Goal: Task Accomplishment & Management: Use online tool/utility

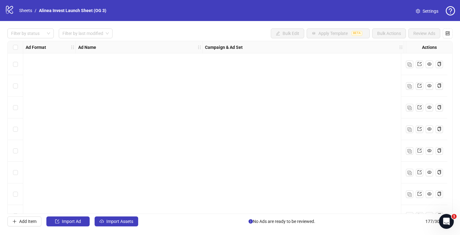
scroll to position [3085, 1000]
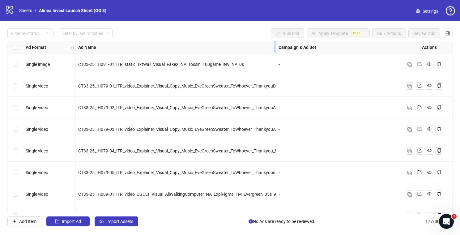
drag, startPoint x: 201, startPoint y: 49, endPoint x: 274, endPoint y: 49, distance: 73.5
click at [274, 49] on icon "holder" at bounding box center [273, 47] width 4 height 4
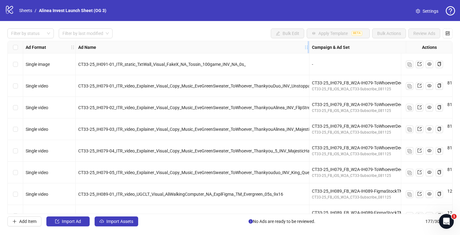
drag, startPoint x: 274, startPoint y: 49, endPoint x: 307, endPoint y: 49, distance: 33.1
click at [307, 49] on icon "holder" at bounding box center [306, 47] width 4 height 4
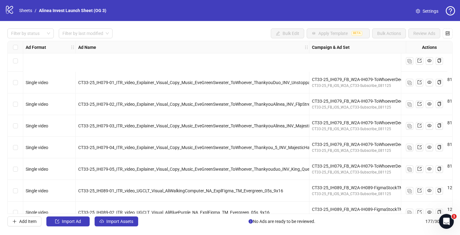
scroll to position [254, 0]
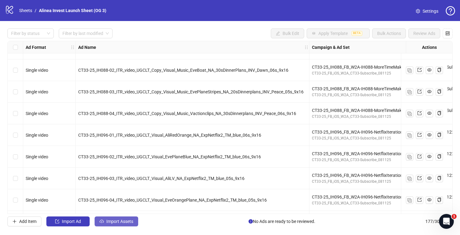
click at [130, 220] on span "Import Assets" at bounding box center [119, 221] width 27 height 5
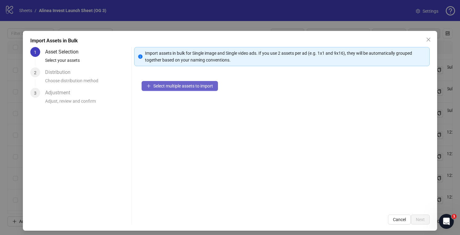
click at [179, 89] on button "Select multiple assets to import" at bounding box center [179, 86] width 76 height 10
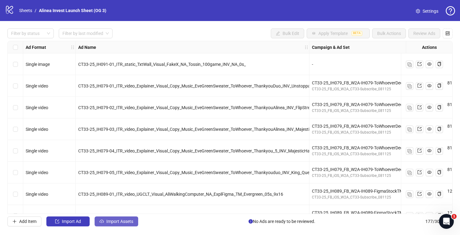
click at [118, 221] on span "Import Assets" at bounding box center [119, 221] width 27 height 5
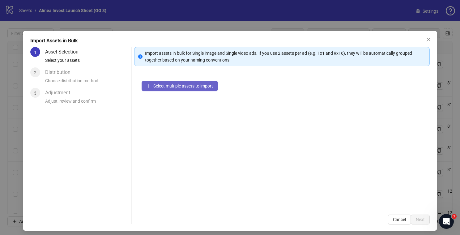
click at [174, 85] on span "Select multiple assets to import" at bounding box center [183, 85] width 60 height 5
click at [182, 84] on span "Select multiple assets to import" at bounding box center [183, 85] width 60 height 5
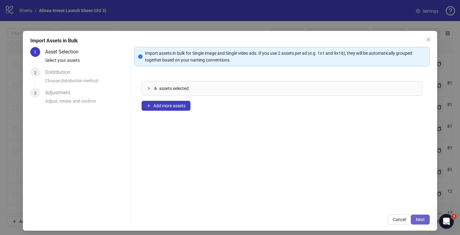
click at [413, 217] on button "Next" at bounding box center [420, 219] width 19 height 10
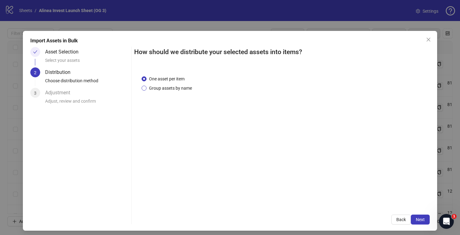
click at [171, 87] on span "Group assets by name" at bounding box center [170, 88] width 48 height 7
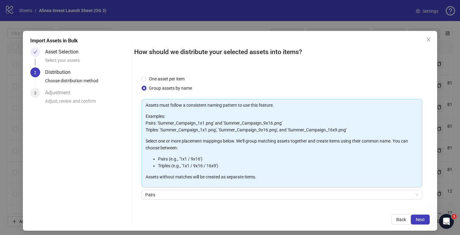
scroll to position [42, 0]
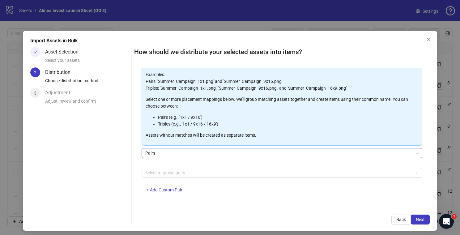
click at [175, 154] on span "Pairs" at bounding box center [281, 152] width 273 height 9
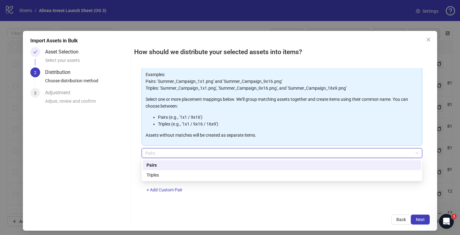
click at [165, 132] on p "Assets without matches will be created as separate items." at bounding box center [282, 135] width 272 height 7
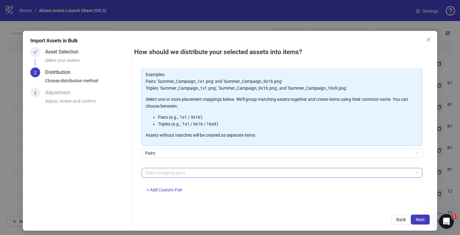
click at [174, 172] on div at bounding box center [279, 172] width 272 height 9
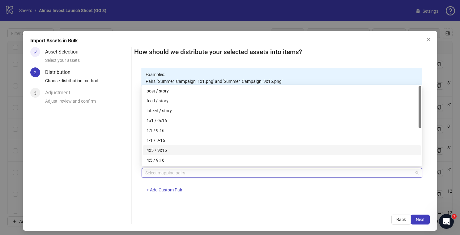
click at [182, 148] on div "4x5 / 9x16" at bounding box center [281, 150] width 271 height 7
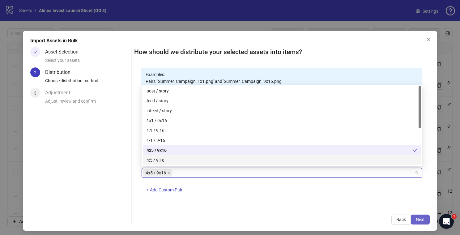
click at [424, 216] on button "Next" at bounding box center [420, 219] width 19 height 10
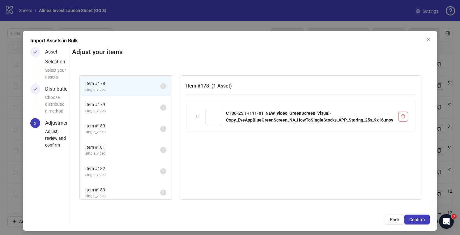
scroll to position [4, 0]
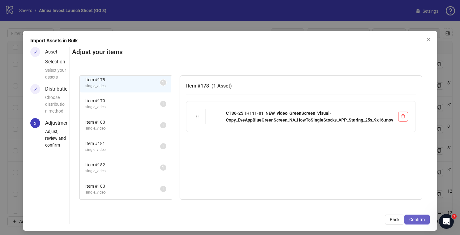
click at [416, 216] on button "Confirm" at bounding box center [416, 219] width 25 height 10
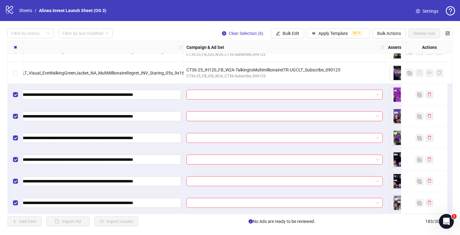
scroll to position [3799, 175]
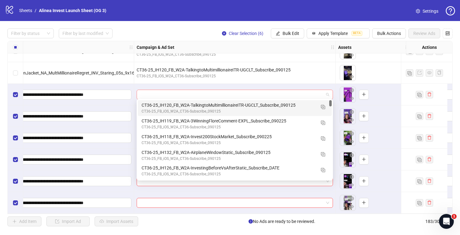
click at [327, 91] on span at bounding box center [234, 94] width 189 height 9
click at [324, 106] on img "button" at bounding box center [323, 107] width 4 height 4
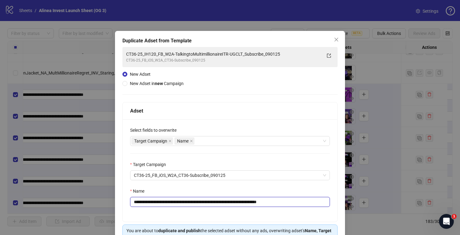
drag, startPoint x: 249, startPoint y: 201, endPoint x: 184, endPoint y: 202, distance: 65.5
click at [184, 202] on input "**********" at bounding box center [230, 202] width 200 height 10
click at [163, 201] on input "**********" at bounding box center [230, 202] width 200 height 10
drag, startPoint x: 249, startPoint y: 202, endPoint x: 184, endPoint y: 202, distance: 65.8
click at [184, 202] on input "**********" at bounding box center [230, 202] width 200 height 10
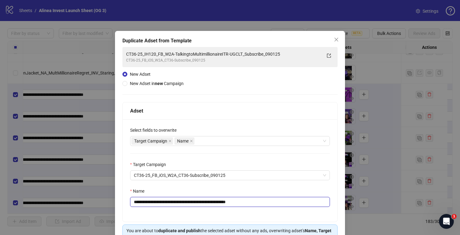
drag, startPoint x: 238, startPoint y: 202, endPoint x: 301, endPoint y: 202, distance: 62.7
click at [301, 202] on input "**********" at bounding box center [230, 202] width 200 height 10
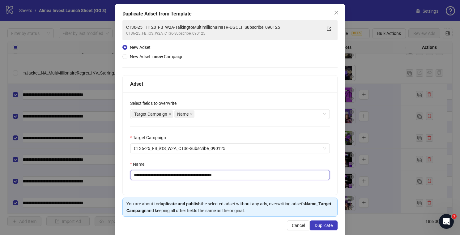
scroll to position [34, 0]
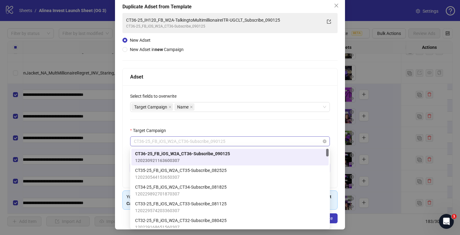
drag, startPoint x: 161, startPoint y: 139, endPoint x: 253, endPoint y: 138, distance: 91.8
click at [253, 138] on span "CT36-25_FB_iOS_W2A_CT36-Subscribe_090125" at bounding box center [230, 141] width 192 height 9
type input "**********"
click at [250, 125] on div "**********" at bounding box center [230, 136] width 214 height 102
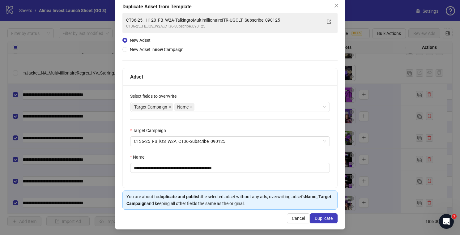
scroll to position [36, 0]
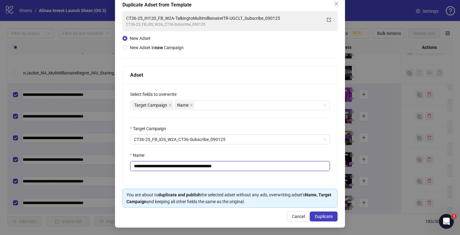
drag, startPoint x: 149, startPoint y: 165, endPoint x: 169, endPoint y: 165, distance: 20.4
click at [169, 165] on input "**********" at bounding box center [230, 166] width 200 height 10
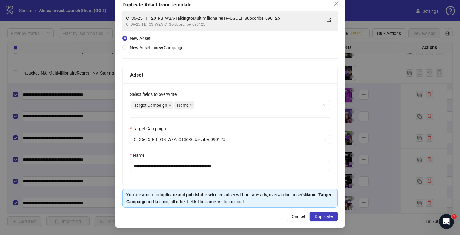
click at [185, 176] on div "**********" at bounding box center [230, 134] width 214 height 102
click at [147, 150] on div "**********" at bounding box center [230, 134] width 214 height 102
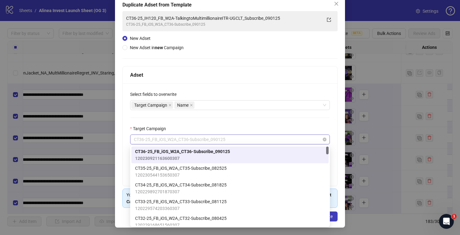
drag, startPoint x: 174, startPoint y: 137, endPoint x: 226, endPoint y: 137, distance: 52.2
click at [227, 137] on span "CT36-25_FB_iOS_W2A_CT36-Subscribe_090125" at bounding box center [230, 139] width 192 height 9
click at [242, 123] on div "**********" at bounding box center [230, 134] width 214 height 102
drag, startPoint x: 193, startPoint y: 137, endPoint x: 247, endPoint y: 143, distance: 54.3
click at [247, 143] on span "CT36-25_FB_iOS_W2A_CT36-Subscribe_090125" at bounding box center [230, 139] width 192 height 9
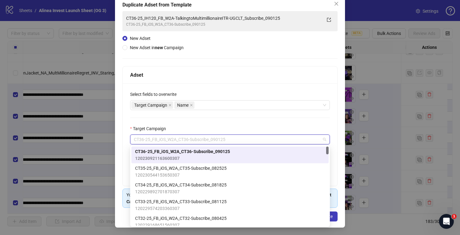
click at [251, 127] on div "Target Campaign" at bounding box center [230, 129] width 200 height 9
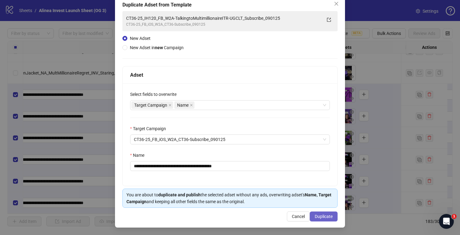
click at [324, 217] on span "Duplicate" at bounding box center [324, 216] width 18 height 5
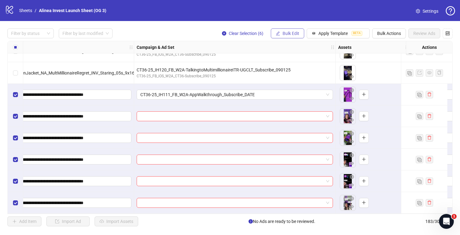
click at [289, 35] on span "Bulk Edit" at bounding box center [290, 33] width 17 height 5
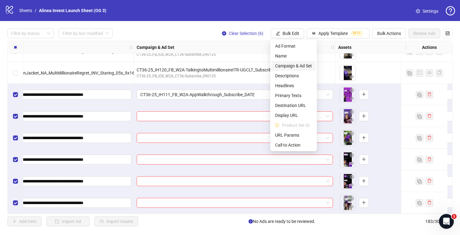
click at [298, 64] on span "Campaign & Ad Set" at bounding box center [293, 65] width 37 height 7
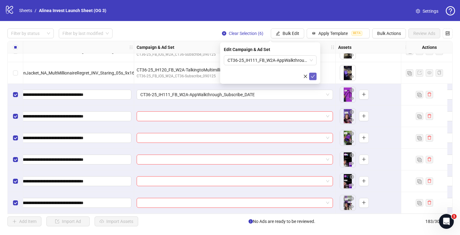
click at [314, 76] on icon "check" at bounding box center [312, 76] width 4 height 4
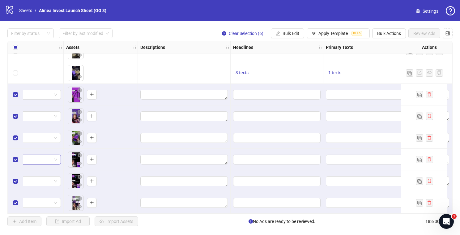
scroll to position [3800, 458]
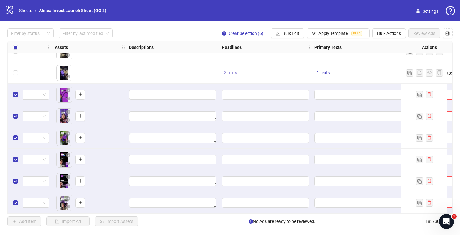
click at [233, 72] on span "3 texts" at bounding box center [230, 72] width 13 height 5
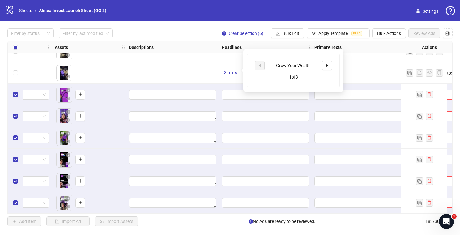
click at [285, 66] on div "Grow Your Wealth" at bounding box center [293, 65] width 51 height 7
copy div "Grow Your Wealth"
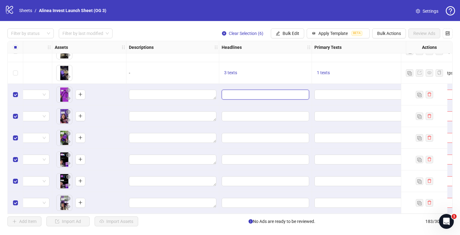
click at [239, 93] on input "Edit values" at bounding box center [264, 94] width 79 height 7
type input "**********"
click at [260, 104] on icon "plus" at bounding box center [260, 104] width 0 height 3
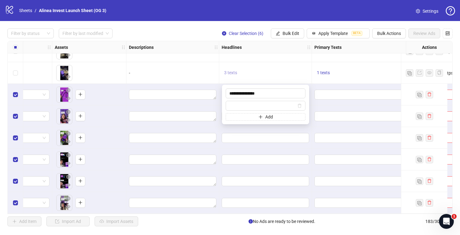
click at [232, 71] on span "3 texts" at bounding box center [230, 72] width 13 height 5
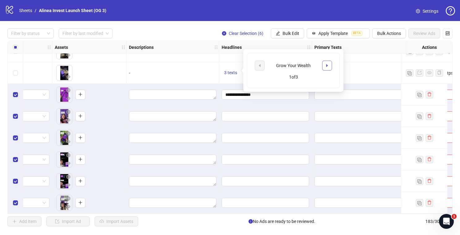
click at [325, 65] on icon "caret-right" at bounding box center [327, 65] width 4 height 4
click at [295, 67] on div "Start Investing With [PERSON_NAME]" at bounding box center [293, 68] width 51 height 14
copy div "Start Investing With [PERSON_NAME]"
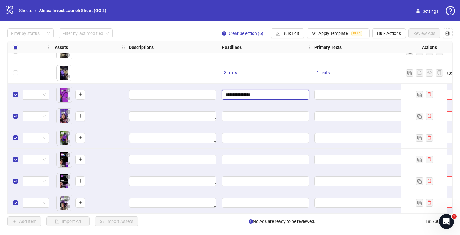
click at [234, 92] on input "**********" at bounding box center [264, 94] width 79 height 7
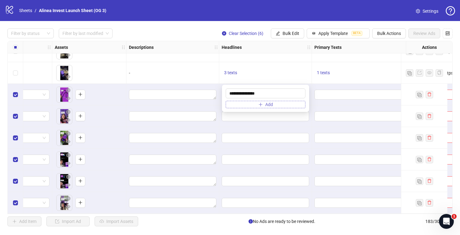
click at [251, 105] on button "Add" at bounding box center [266, 104] width 80 height 7
click at [245, 107] on input "text" at bounding box center [262, 105] width 67 height 7
type input "**********"
click at [266, 69] on div "3 texts" at bounding box center [265, 72] width 87 height 7
click at [236, 71] on span "3 texts" at bounding box center [230, 72] width 13 height 5
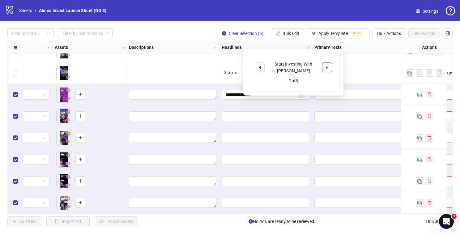
click at [326, 66] on icon "caret-right" at bounding box center [327, 67] width 2 height 3
click at [295, 66] on div "Learn to Invest with [PERSON_NAME]" at bounding box center [293, 68] width 51 height 14
copy div "Learn to Invest with [PERSON_NAME]"
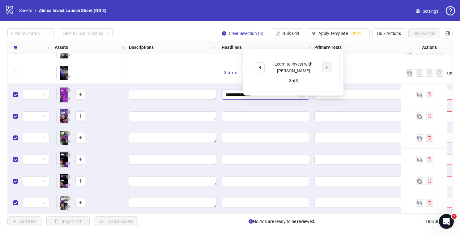
click at [235, 94] on input "**********" at bounding box center [260, 94] width 71 height 7
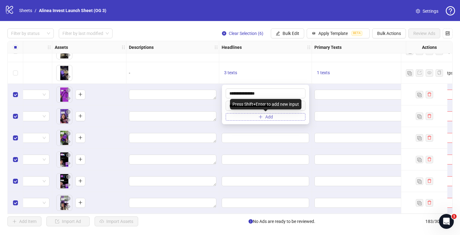
click at [248, 118] on button "Add" at bounding box center [266, 116] width 80 height 7
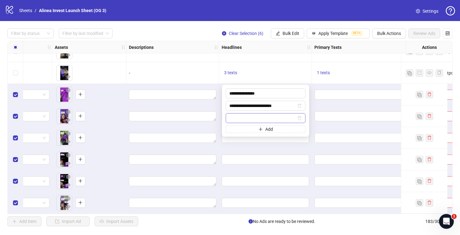
click at [229, 120] on input "text" at bounding box center [262, 118] width 67 height 7
click at [234, 120] on input "text" at bounding box center [262, 118] width 67 height 7
type input "**********"
click at [348, 74] on div "1 texts" at bounding box center [375, 72] width 123 height 7
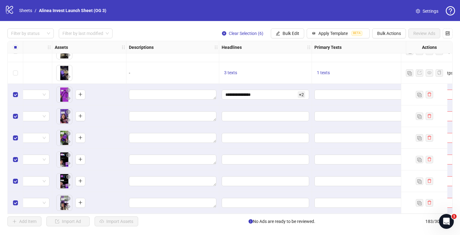
scroll to position [3788, 458]
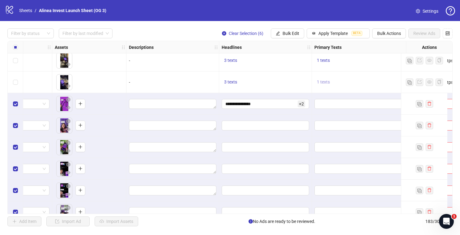
click at [326, 82] on span "1 texts" at bounding box center [323, 81] width 13 height 5
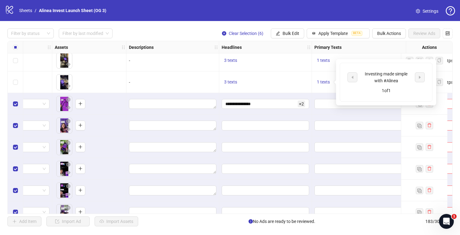
click at [382, 75] on div "Investing made simple with #Alinea" at bounding box center [385, 77] width 51 height 14
copy div "Investing made simple with #Alinea"
click at [325, 106] on textarea "Edit values" at bounding box center [375, 104] width 123 height 10
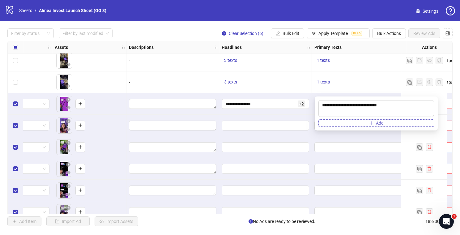
type textarea "**********"
click at [347, 123] on button "Add" at bounding box center [376, 122] width 116 height 7
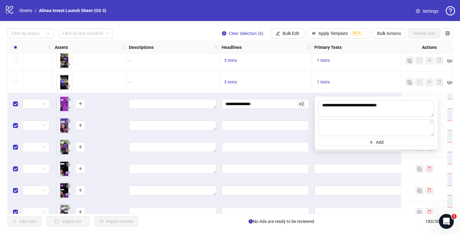
click at [312, 116] on div at bounding box center [376, 126] width 129 height 22
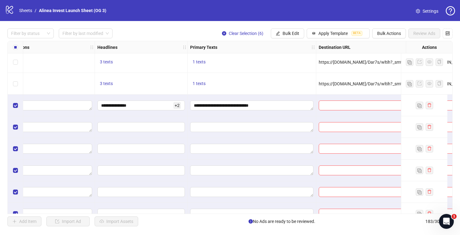
scroll to position [3787, 623]
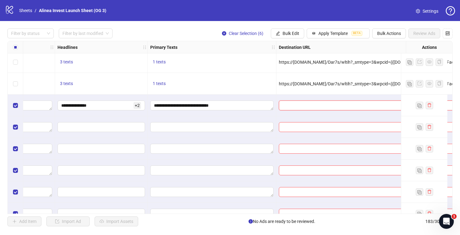
click at [287, 104] on input "text" at bounding box center [394, 105] width 225 height 7
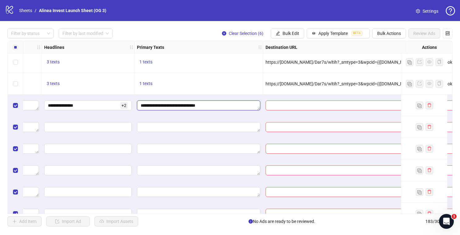
click at [205, 106] on textarea "**********" at bounding box center [198, 105] width 123 height 10
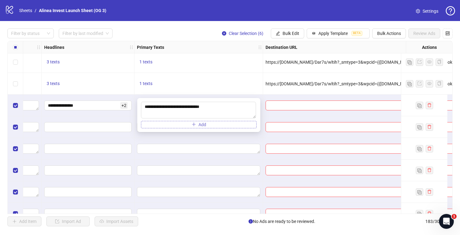
click at [184, 124] on button "Add" at bounding box center [199, 124] width 116 height 7
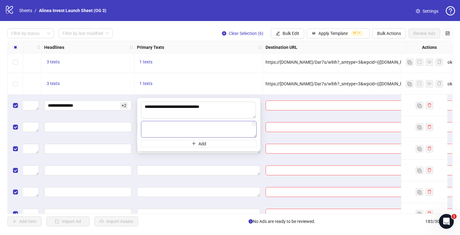
click at [171, 126] on textarea at bounding box center [199, 129] width 116 height 17
type textarea "**********"
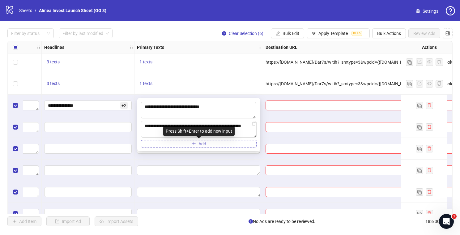
click at [212, 142] on button "Add" at bounding box center [199, 143] width 116 height 7
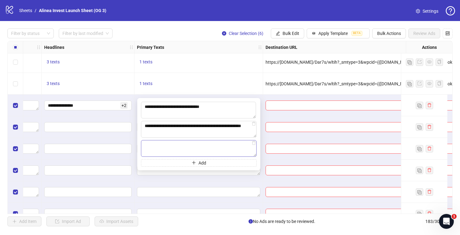
click at [197, 146] on textarea at bounding box center [199, 148] width 116 height 17
type textarea "**********"
click at [220, 87] on div "1 texts" at bounding box center [198, 83] width 123 height 7
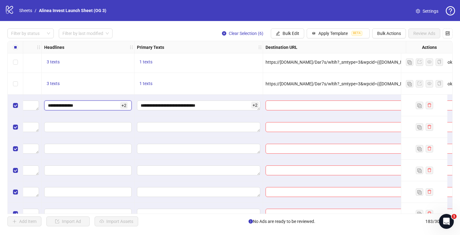
click at [100, 103] on input "**********" at bounding box center [83, 105] width 71 height 7
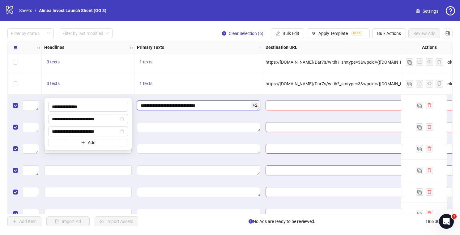
click at [191, 104] on textarea "**********" at bounding box center [198, 105] width 123 height 10
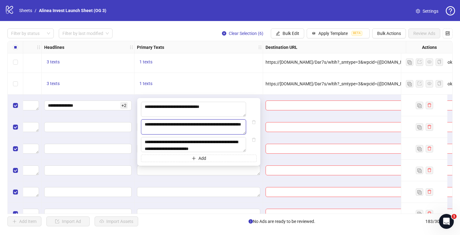
click at [209, 132] on textarea "**********" at bounding box center [193, 126] width 105 height 15
type textarea "**********"
click at [219, 148] on textarea "**********" at bounding box center [193, 145] width 105 height 15
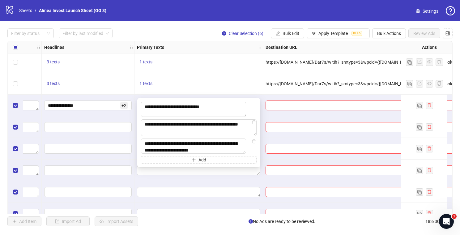
click at [246, 92] on div "1 texts" at bounding box center [198, 84] width 129 height 22
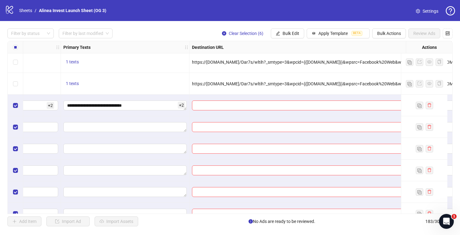
scroll to position [3787, 727]
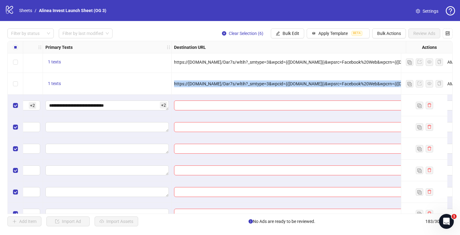
copy span "https://[DOMAIN_NAME]/Dar7s/wltih?_smtype=3&wpcid={{[DOMAIN_NAME]}}&wpsrc=Faceb…"
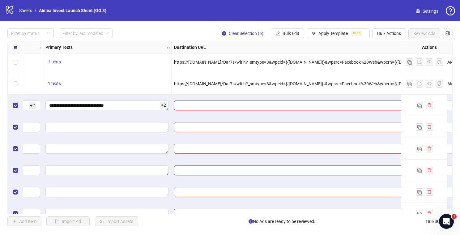
click at [248, 106] on input "text" at bounding box center [290, 105] width 225 height 7
paste input "**********"
type input "**********"
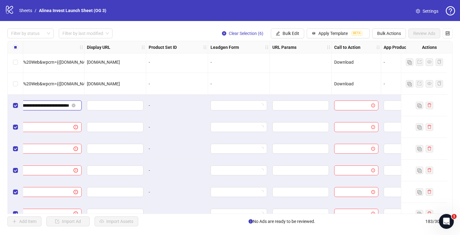
scroll to position [3787, 1107]
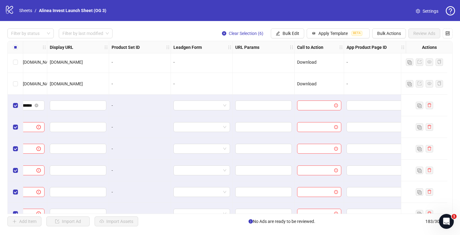
click at [66, 83] on span "[DOMAIN_NAME]" at bounding box center [66, 83] width 33 height 5
copy span "[DOMAIN_NAME]"
click at [61, 104] on input "text" at bounding box center [77, 105] width 48 height 7
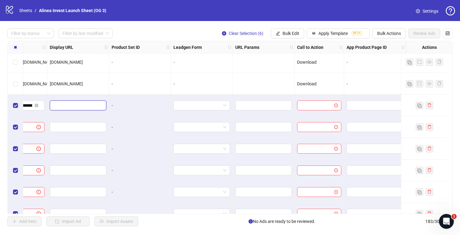
paste input "**********"
type input "**********"
click at [305, 84] on span "Download" at bounding box center [306, 83] width 19 height 5
click at [309, 104] on input "search" at bounding box center [316, 105] width 31 height 9
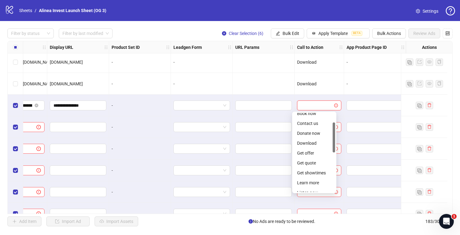
scroll to position [18, 0]
click at [312, 139] on div "Donate now" at bounding box center [314, 139] width 34 height 7
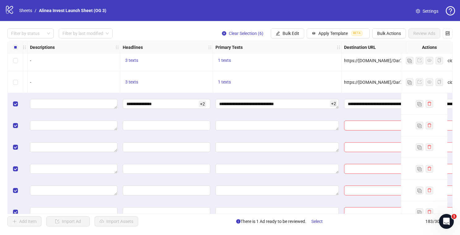
scroll to position [3788, 488]
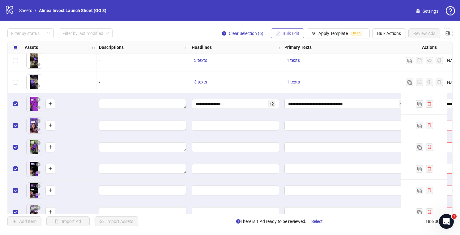
click at [288, 36] on button "Bulk Edit" at bounding box center [287, 33] width 33 height 10
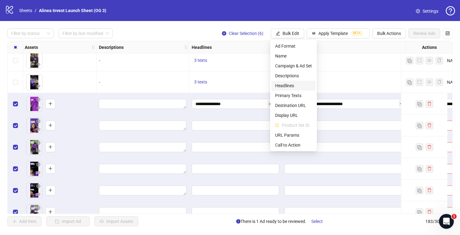
click at [299, 83] on span "Headlines" at bounding box center [293, 85] width 37 height 7
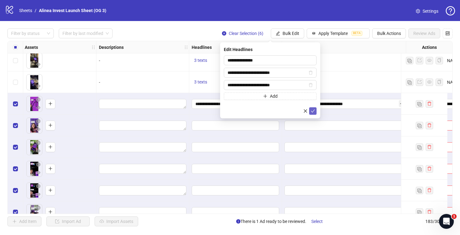
click at [313, 111] on icon "check" at bounding box center [313, 110] width 4 height 3
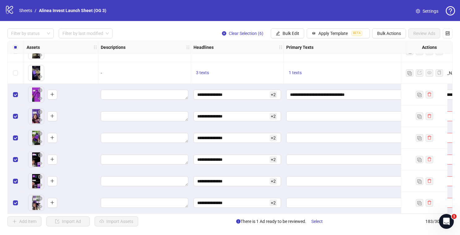
scroll to position [3800, 551]
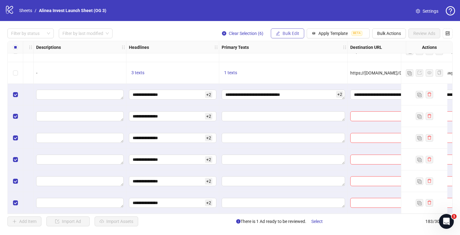
click at [288, 33] on span "Bulk Edit" at bounding box center [290, 33] width 17 height 5
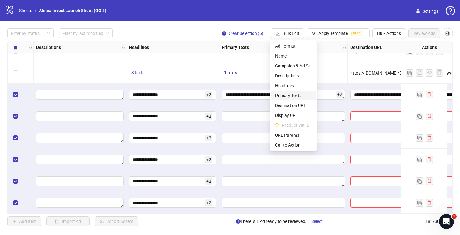
click at [294, 95] on span "Primary Texts" at bounding box center [293, 95] width 37 height 7
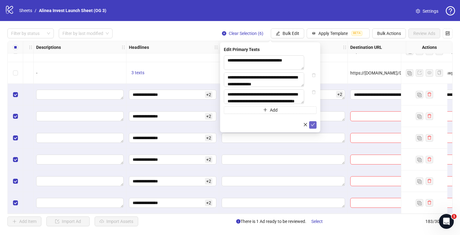
click at [314, 127] on icon "check" at bounding box center [312, 124] width 4 height 4
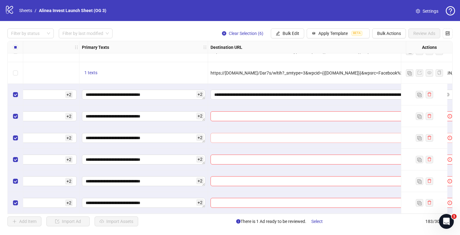
scroll to position [3800, 710]
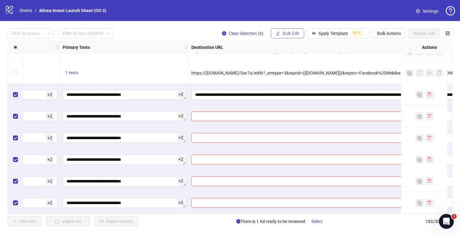
click at [293, 37] on button "Bulk Edit" at bounding box center [287, 33] width 33 height 10
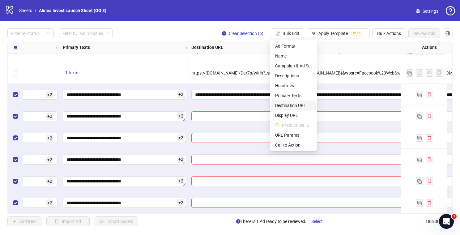
click at [296, 104] on span "Destination URL" at bounding box center [293, 105] width 37 height 7
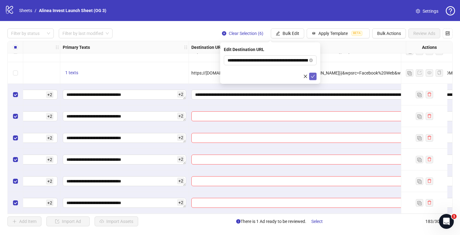
click at [312, 77] on icon "check" at bounding box center [313, 76] width 4 height 3
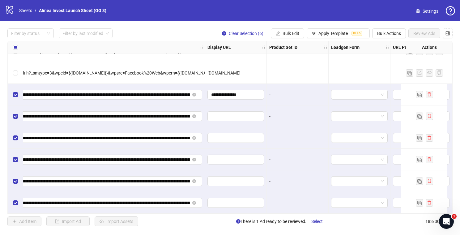
scroll to position [3800, 964]
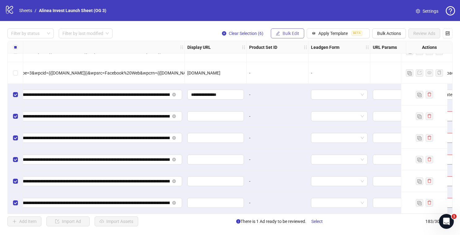
click at [295, 32] on span "Bulk Edit" at bounding box center [290, 33] width 17 height 5
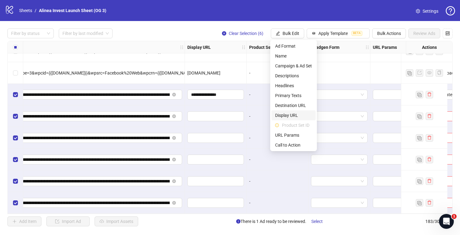
click at [293, 116] on span "Display URL" at bounding box center [293, 115] width 37 height 7
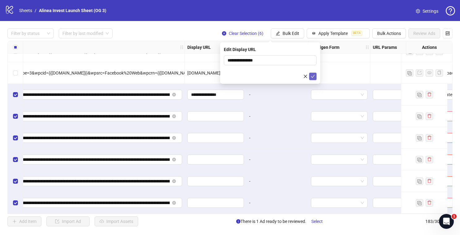
click at [314, 77] on icon "check" at bounding box center [312, 76] width 4 height 4
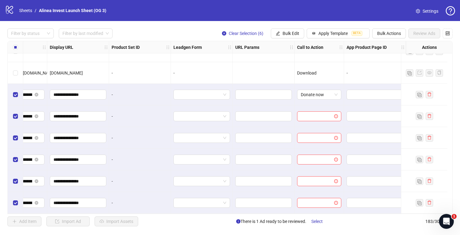
scroll to position [3800, 1107]
click at [294, 32] on span "Bulk Edit" at bounding box center [290, 33] width 17 height 5
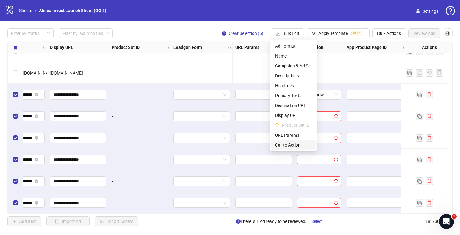
click at [291, 143] on span "Call to Action" at bounding box center [293, 144] width 37 height 7
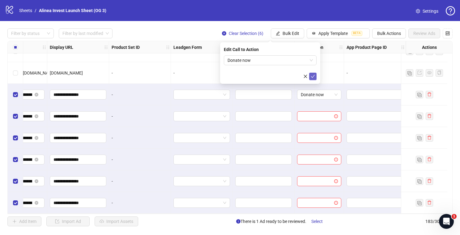
click at [312, 78] on icon "check" at bounding box center [312, 76] width 4 height 4
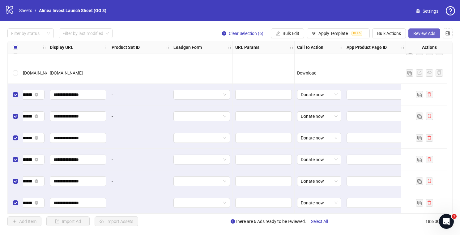
click at [424, 34] on span "Review Ads" at bounding box center [424, 33] width 22 height 5
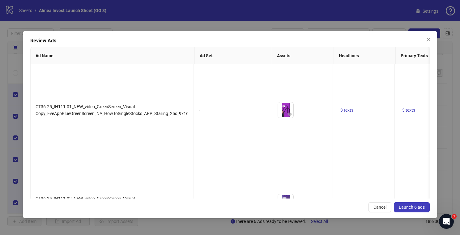
click at [407, 207] on span "Launch 6 ads" at bounding box center [412, 207] width 26 height 5
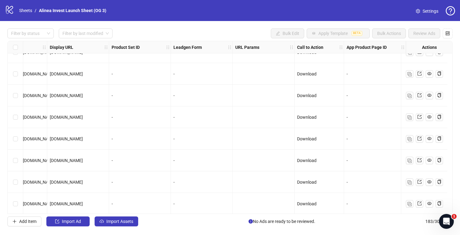
scroll to position [3320, 1107]
click at [119, 217] on button "Import Assets" at bounding box center [117, 221] width 44 height 10
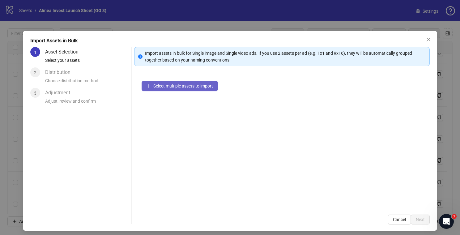
click at [175, 87] on span "Select multiple assets to import" at bounding box center [183, 85] width 60 height 5
click at [154, 88] on button "Select multiple assets to import" at bounding box center [179, 86] width 76 height 10
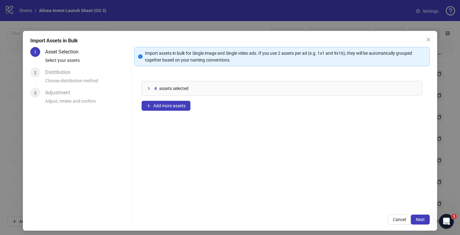
click at [148, 85] on div at bounding box center [150, 88] width 7 height 7
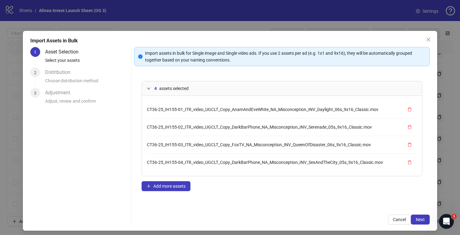
scroll to position [3, 0]
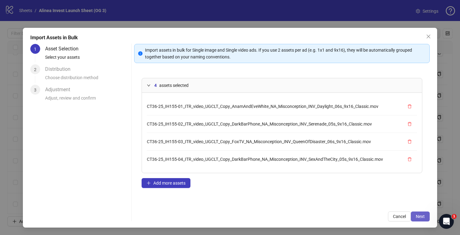
click at [419, 214] on span "Next" at bounding box center [420, 216] width 9 height 5
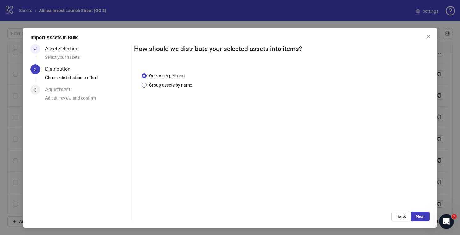
click at [183, 84] on span "Group assets by name" at bounding box center [170, 85] width 48 height 7
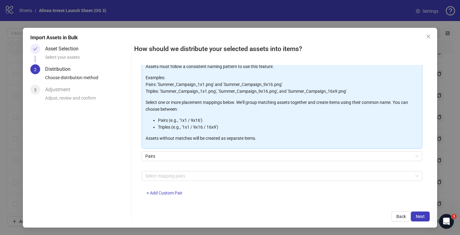
scroll to position [42, 0]
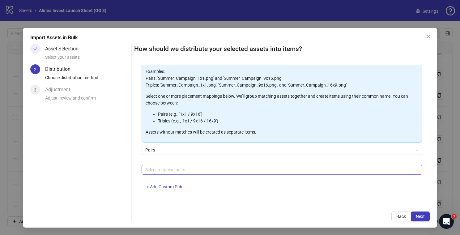
click at [201, 171] on div at bounding box center [279, 169] width 272 height 9
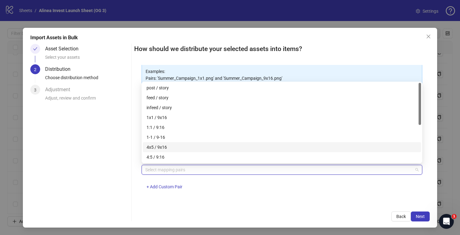
click at [209, 146] on div "4x5 / 9x16" at bounding box center [281, 147] width 271 height 7
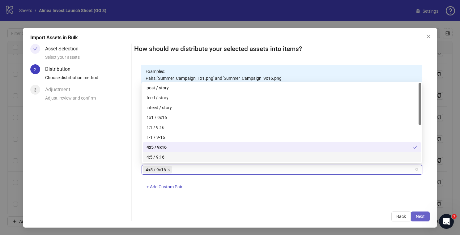
click at [419, 213] on button "Next" at bounding box center [420, 216] width 19 height 10
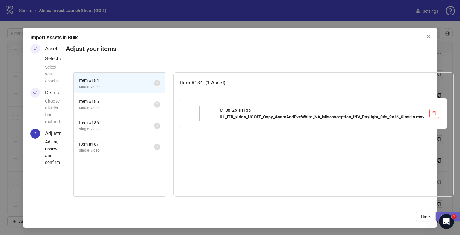
click at [438, 213] on button "Confirm" at bounding box center [447, 216] width 25 height 10
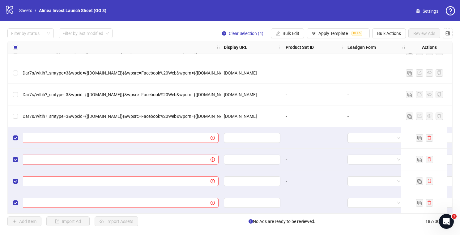
scroll to position [3886, 875]
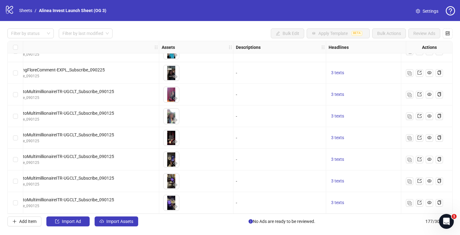
scroll to position [3670, 0]
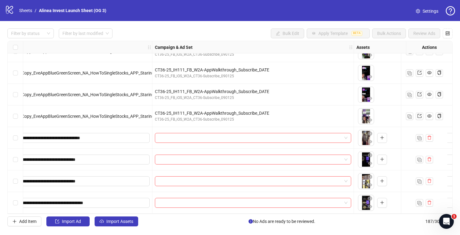
scroll to position [3886, 157]
click at [345, 133] on span at bounding box center [252, 137] width 189 height 9
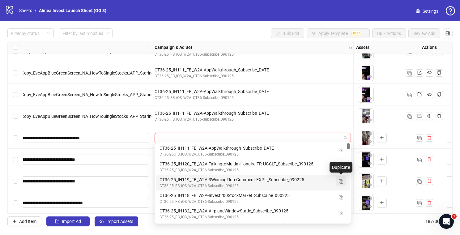
click at [341, 182] on img "button" at bounding box center [341, 181] width 4 height 4
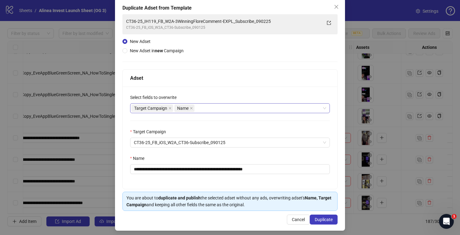
scroll to position [33, 0]
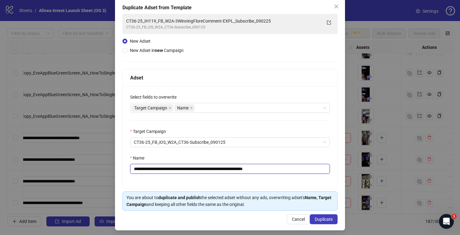
click at [163, 168] on input "**********" at bounding box center [230, 169] width 200 height 10
drag, startPoint x: 240, startPoint y: 171, endPoint x: 184, endPoint y: 167, distance: 56.7
click at [184, 167] on input "**********" at bounding box center [230, 169] width 200 height 10
drag, startPoint x: 279, startPoint y: 169, endPoint x: 370, endPoint y: 167, distance: 91.2
click at [369, 167] on div "**********" at bounding box center [230, 117] width 460 height 235
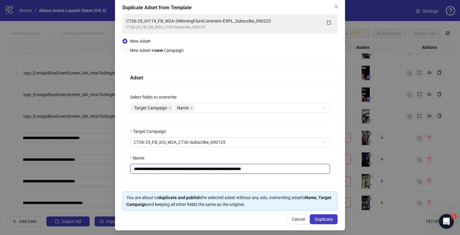
type input "**********"
click at [310, 154] on div "**********" at bounding box center [230, 137] width 214 height 102
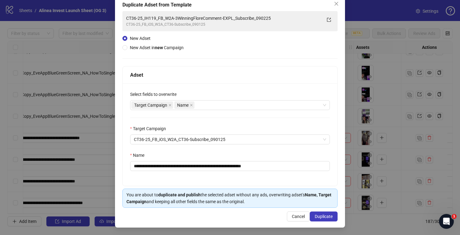
scroll to position [36, 0]
click at [323, 217] on span "Duplicate" at bounding box center [324, 216] width 18 height 5
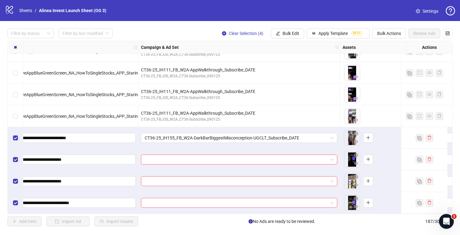
scroll to position [3886, 184]
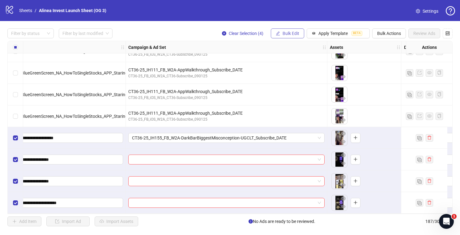
click at [289, 33] on span "Bulk Edit" at bounding box center [290, 33] width 17 height 5
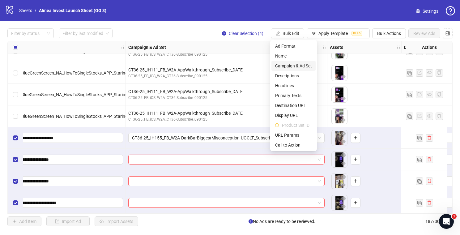
click at [296, 68] on span "Campaign & Ad Set" at bounding box center [293, 65] width 37 height 7
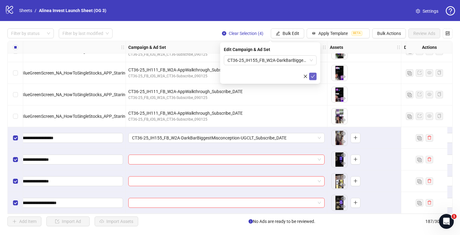
click at [316, 77] on button "submit" at bounding box center [312, 76] width 7 height 7
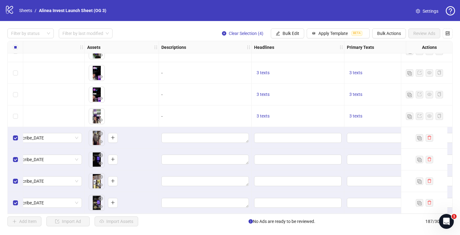
scroll to position [3886, 453]
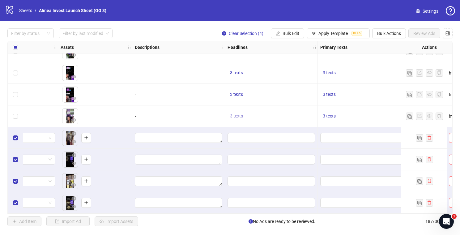
click at [234, 113] on span "3 texts" at bounding box center [236, 115] width 13 height 5
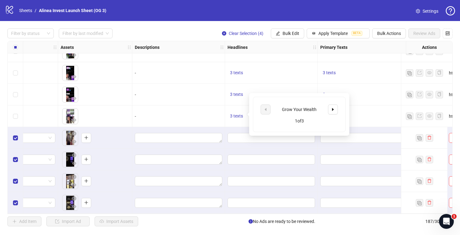
click at [289, 108] on div "Grow Your Wealth" at bounding box center [298, 109] width 51 height 7
copy div "Grow Your Wealth"
click at [243, 137] on input "Edit values" at bounding box center [270, 137] width 79 height 7
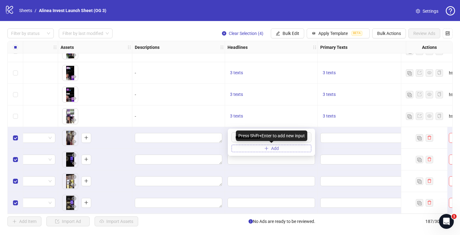
type input "**********"
click at [254, 150] on button "Add" at bounding box center [271, 148] width 80 height 7
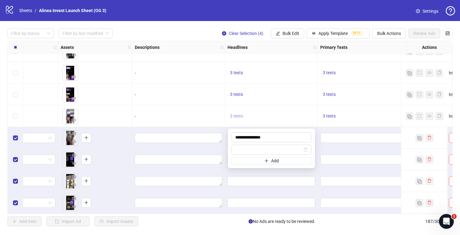
click at [238, 114] on span "3 texts" at bounding box center [236, 115] width 13 height 5
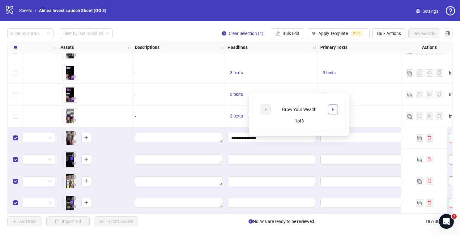
click at [336, 109] on button "button" at bounding box center [333, 109] width 10 height 10
click at [293, 110] on div "Start Investing With [PERSON_NAME]" at bounding box center [298, 111] width 51 height 14
copy div "Start Investing With [PERSON_NAME]"
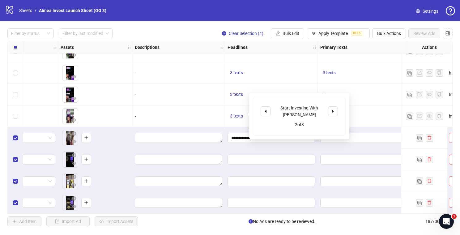
click at [236, 141] on div "**********" at bounding box center [271, 138] width 93 height 22
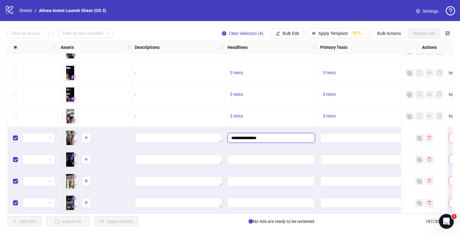
click at [243, 139] on input "**********" at bounding box center [270, 137] width 79 height 7
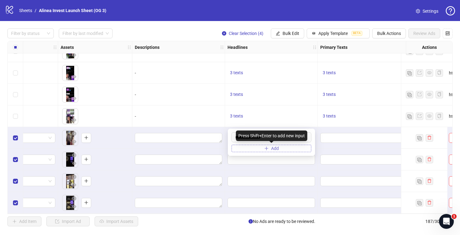
click at [250, 149] on button "Add" at bounding box center [271, 148] width 80 height 7
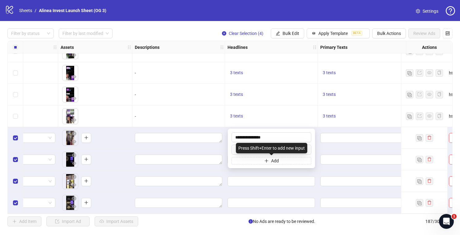
click at [238, 149] on div "Press Shift+Enter to add new input" at bounding box center [271, 148] width 71 height 11
click at [255, 137] on input "**********" at bounding box center [270, 137] width 79 height 7
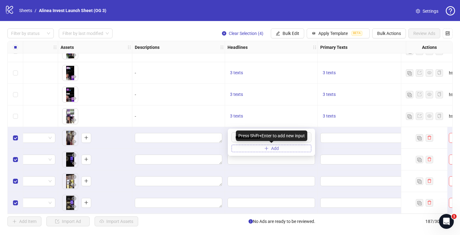
click at [273, 148] on span "Add" at bounding box center [275, 148] width 8 height 5
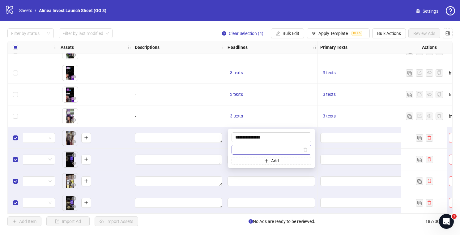
type input "**********"
click at [239, 116] on span "3 texts" at bounding box center [236, 115] width 13 height 5
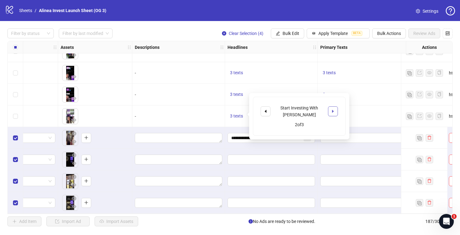
click at [332, 110] on icon "caret-right" at bounding box center [333, 111] width 4 height 4
click at [297, 111] on div "Learn to Invest with [PERSON_NAME]" at bounding box center [298, 111] width 51 height 14
copy div "Learn to Invest with [PERSON_NAME]"
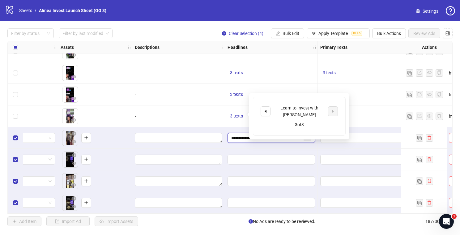
click at [236, 137] on input "**********" at bounding box center [266, 137] width 71 height 7
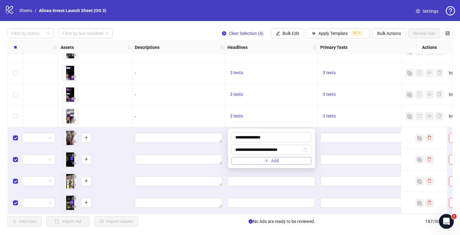
click at [251, 163] on button "Add" at bounding box center [271, 160] width 80 height 7
click at [247, 162] on input "text" at bounding box center [268, 161] width 67 height 7
type input "**********"
click at [318, 151] on div at bounding box center [382, 160] width 129 height 22
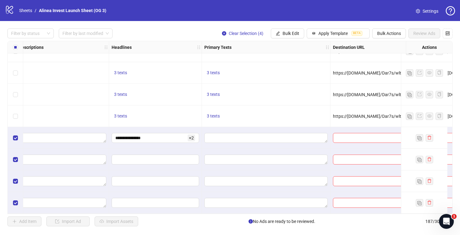
scroll to position [3886, 578]
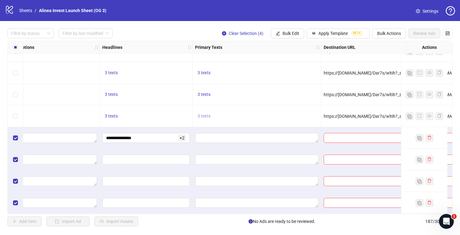
click at [205, 115] on span "3 texts" at bounding box center [203, 115] width 13 height 5
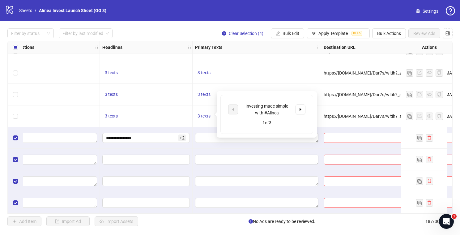
click at [255, 109] on div "Investing made simple with #Alinea" at bounding box center [266, 110] width 51 height 14
copy div "Investing made simple with #Alinea"
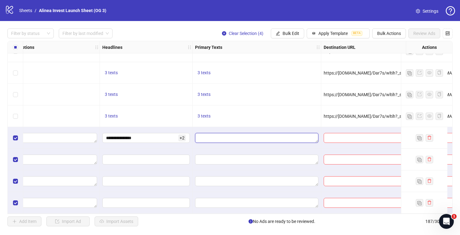
click at [216, 138] on textarea "Edit values" at bounding box center [256, 138] width 123 height 10
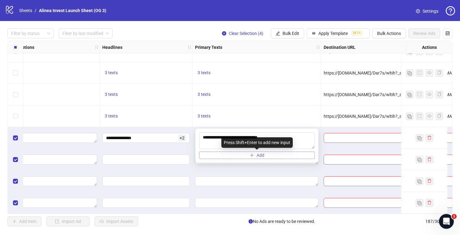
click at [236, 156] on button "Add" at bounding box center [257, 154] width 116 height 7
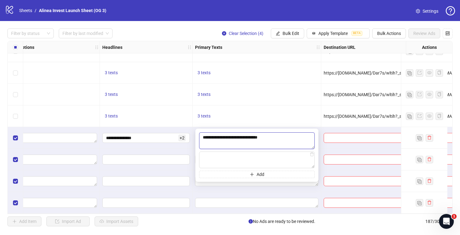
click at [209, 144] on textarea "**********" at bounding box center [257, 140] width 116 height 17
type textarea "**********"
click at [202, 113] on span "3 texts" at bounding box center [203, 115] width 13 height 5
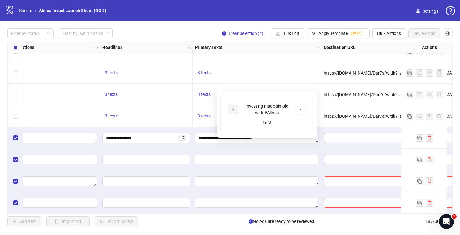
click at [298, 110] on icon "caret-right" at bounding box center [300, 109] width 4 height 4
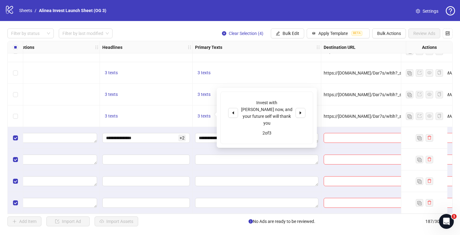
click at [263, 111] on div "Invest with [PERSON_NAME] now, and your future self will thank you" at bounding box center [266, 112] width 51 height 27
copy div "Invest with [PERSON_NAME] now, and your future self will thank you"
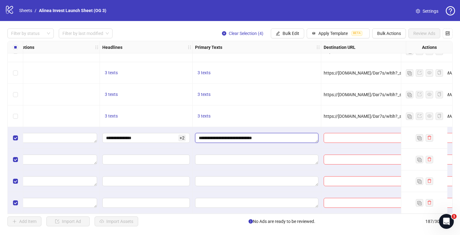
click at [208, 137] on textarea "**********" at bounding box center [256, 138] width 123 height 10
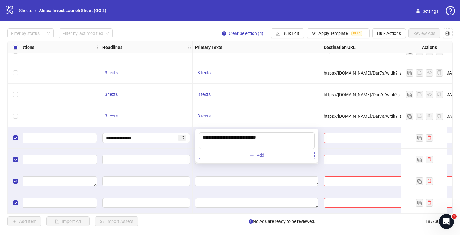
click at [220, 156] on button "Add" at bounding box center [257, 154] width 116 height 7
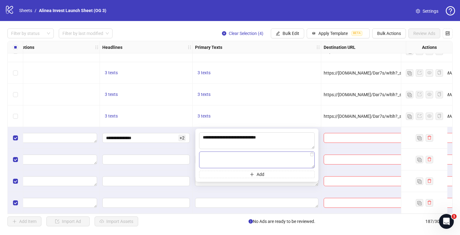
click at [226, 156] on textarea at bounding box center [257, 159] width 116 height 17
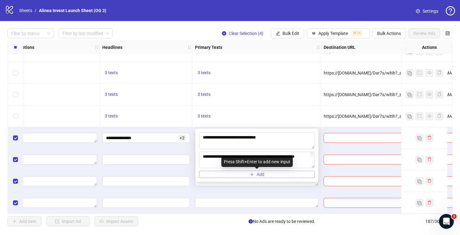
type textarea "**********"
click at [233, 176] on button "Add" at bounding box center [257, 174] width 116 height 7
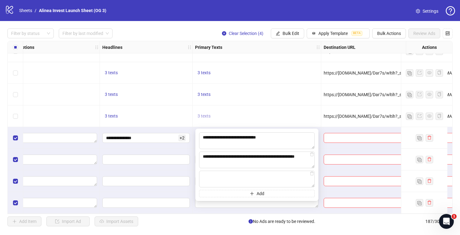
click at [205, 113] on span "3 texts" at bounding box center [203, 115] width 13 height 5
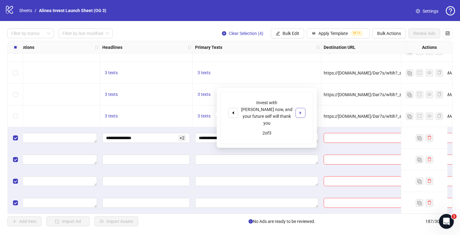
click at [301, 111] on icon "caret-right" at bounding box center [300, 113] width 4 height 4
click at [259, 108] on div "Investing shouldn't be confusing - that's why thousands of beginner investors u…" at bounding box center [266, 109] width 51 height 27
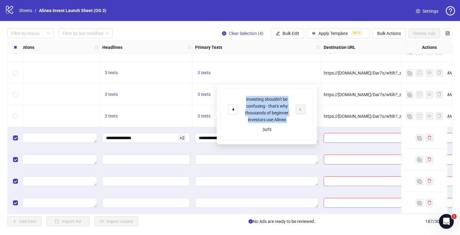
click at [259, 108] on div "Investing shouldn't be confusing - that's why thousands of beginner investors u…" at bounding box center [266, 109] width 51 height 27
copy div "Investing shouldn't be confusing - that's why thousands of beginner investors u…"
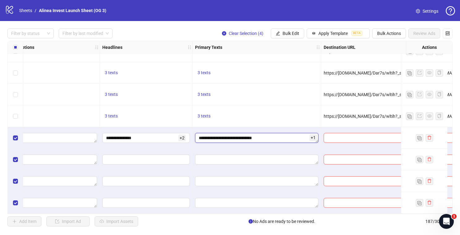
click at [209, 137] on textarea "**********" at bounding box center [256, 138] width 123 height 10
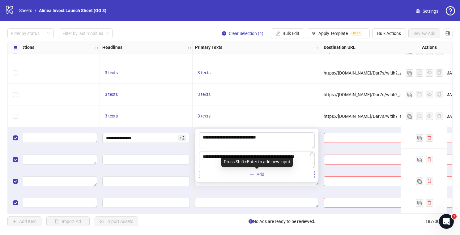
click at [226, 175] on button "Add" at bounding box center [257, 174] width 116 height 7
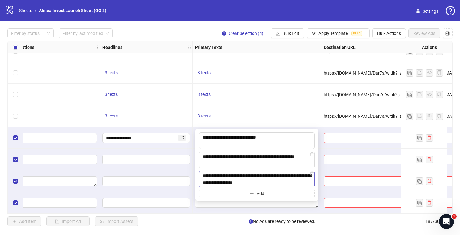
scroll to position [5, 0]
type textarea "**********"
click at [279, 118] on div "3 texts" at bounding box center [256, 116] width 129 height 22
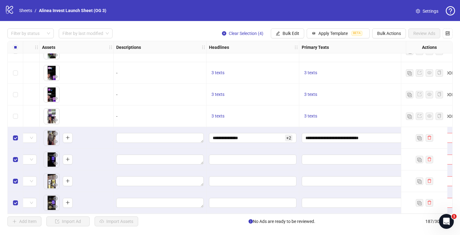
scroll to position [3886, 594]
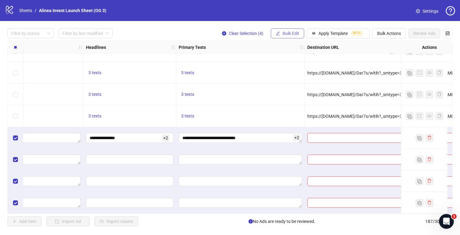
click at [294, 29] on button "Bulk Edit" at bounding box center [287, 33] width 33 height 10
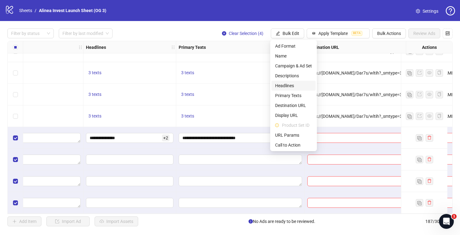
click at [294, 85] on span "Headlines" at bounding box center [293, 85] width 37 height 7
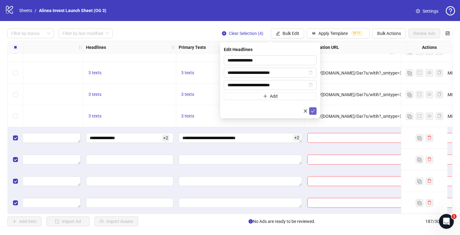
click at [313, 112] on icon "check" at bounding box center [312, 111] width 4 height 4
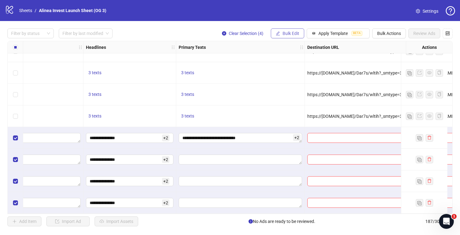
click at [284, 32] on span "Bulk Edit" at bounding box center [290, 33] width 17 height 5
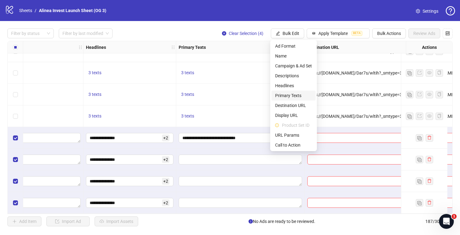
click at [304, 95] on span "Primary Texts" at bounding box center [293, 95] width 37 height 7
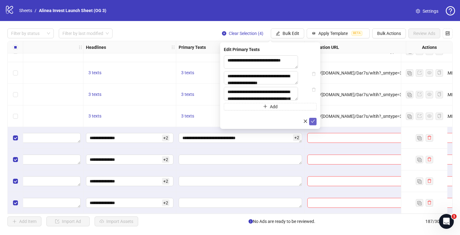
click at [313, 123] on icon "check" at bounding box center [313, 121] width 4 height 3
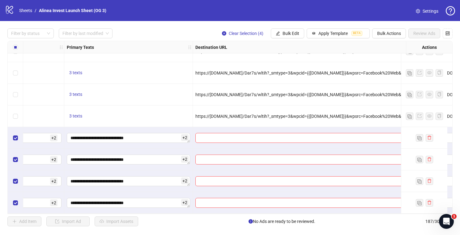
scroll to position [3886, 748]
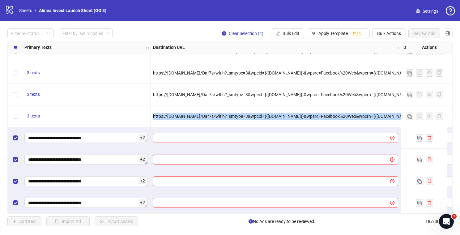
copy span "https://[DOMAIN_NAME]/Dar7s/wltih?_smtype=3&wpcid={{[DOMAIN_NAME]}}&wpsrc=Faceb…"
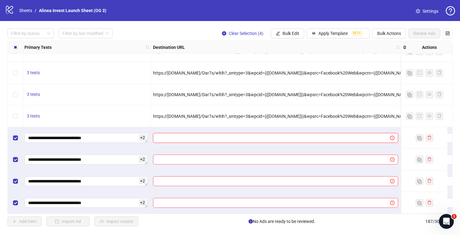
click at [215, 136] on input "text" at bounding box center [269, 137] width 225 height 7
paste input "**********"
type input "**********"
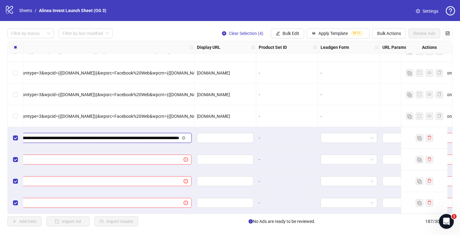
scroll to position [3886, 960]
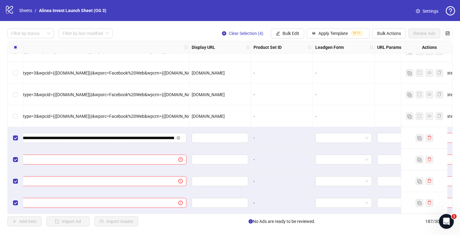
click at [215, 114] on span "[DOMAIN_NAME]" at bounding box center [208, 116] width 33 height 5
copy span "[DOMAIN_NAME]"
click at [217, 134] on input "text" at bounding box center [219, 137] width 48 height 7
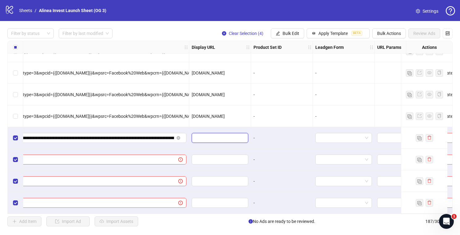
paste input "**********"
type input "**********"
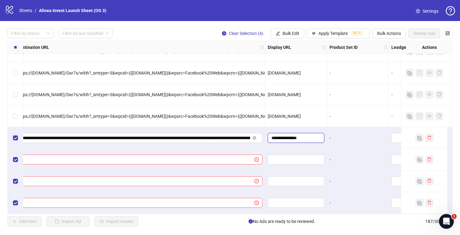
scroll to position [3886, 825]
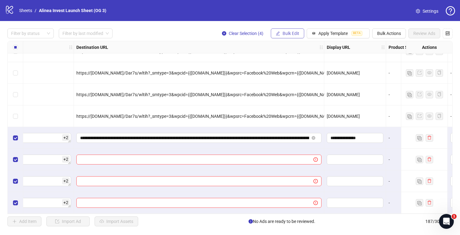
click at [294, 35] on span "Bulk Edit" at bounding box center [290, 33] width 17 height 5
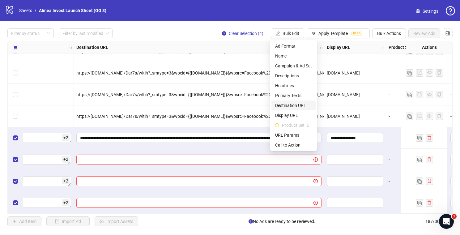
click at [305, 106] on span "Destination URL" at bounding box center [293, 105] width 37 height 7
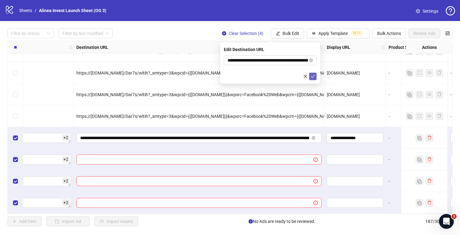
click at [313, 75] on icon "check" at bounding box center [312, 76] width 4 height 4
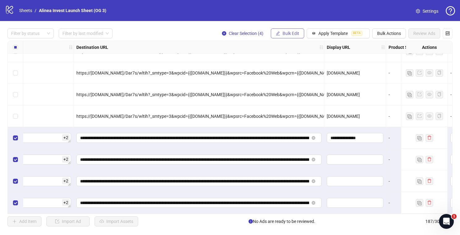
click at [299, 32] on button "Bulk Edit" at bounding box center [287, 33] width 33 height 10
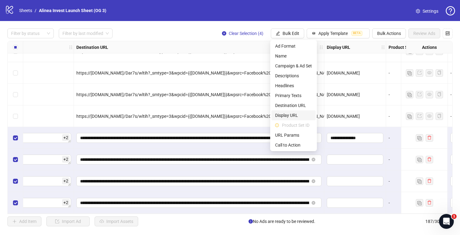
click at [296, 117] on span "Display URL" at bounding box center [293, 115] width 37 height 7
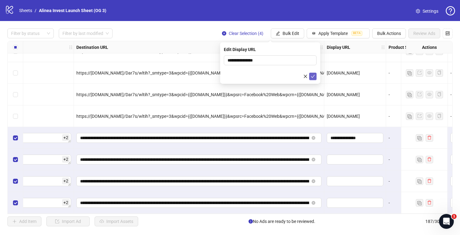
click at [314, 76] on icon "check" at bounding box center [312, 76] width 4 height 4
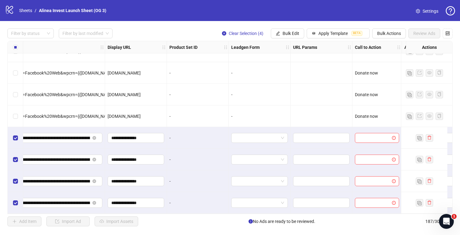
scroll to position [3886, 1067]
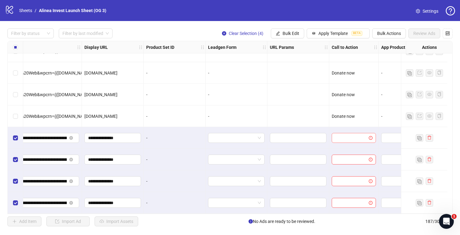
click at [347, 138] on input "search" at bounding box center [350, 137] width 31 height 9
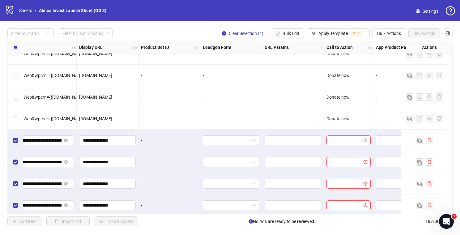
scroll to position [3886, 1072]
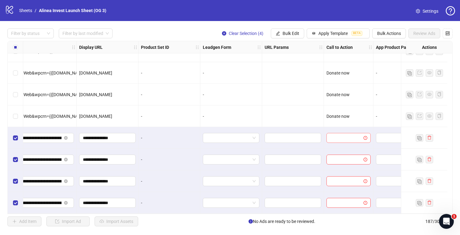
click at [338, 133] on input "search" at bounding box center [345, 137] width 31 height 9
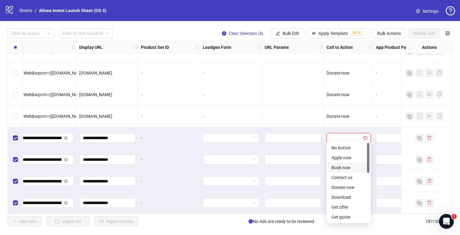
scroll to position [8, 0]
click at [344, 188] on div "Download" at bounding box center [348, 189] width 34 height 7
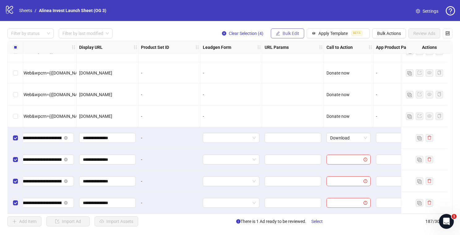
click at [300, 33] on button "Bulk Edit" at bounding box center [287, 33] width 33 height 10
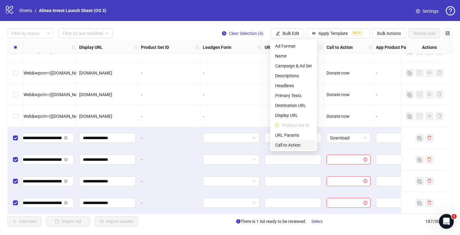
click at [297, 143] on span "Call to Action" at bounding box center [293, 144] width 37 height 7
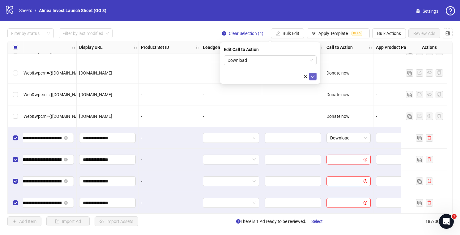
click at [313, 74] on icon "check" at bounding box center [312, 76] width 4 height 4
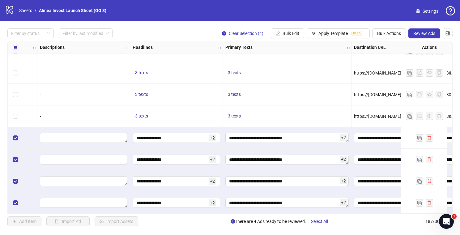
scroll to position [3886, 550]
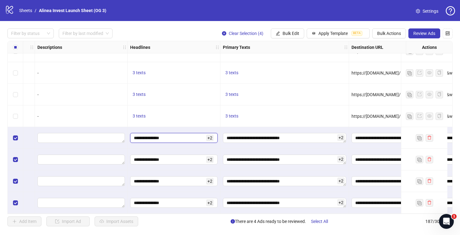
click at [185, 135] on input "**********" at bounding box center [169, 137] width 71 height 7
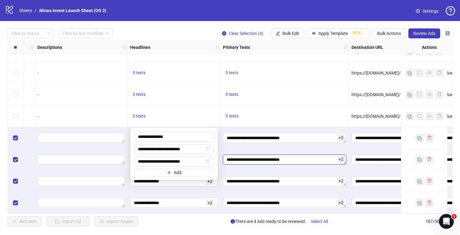
click at [245, 158] on textarea "**********" at bounding box center [284, 159] width 123 height 10
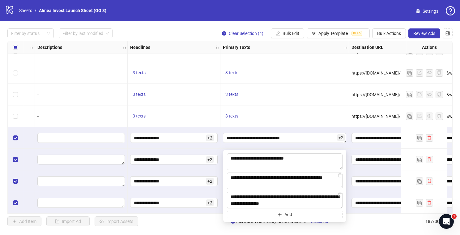
click at [325, 142] on div "**********" at bounding box center [284, 138] width 129 height 22
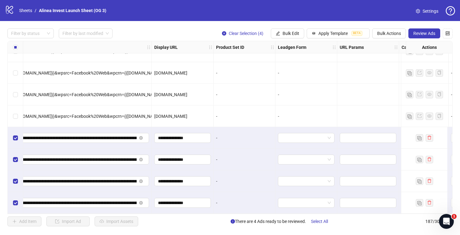
scroll to position [3886, 1107]
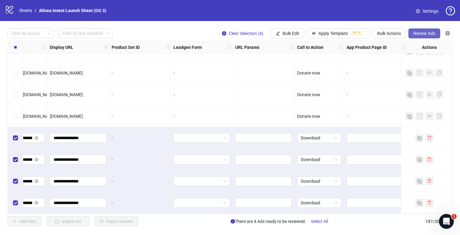
click at [418, 37] on button "Review Ads" at bounding box center [424, 33] width 32 height 10
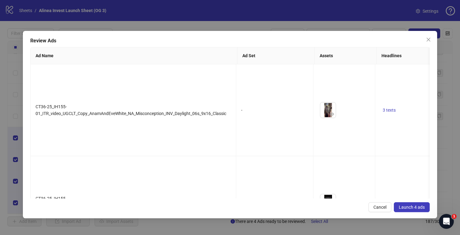
click at [419, 205] on span "Launch 4 ads" at bounding box center [412, 207] width 26 height 5
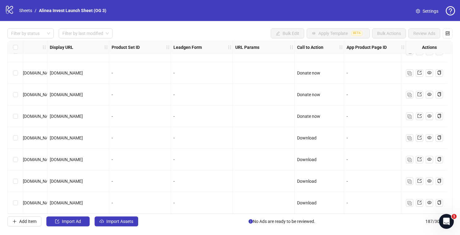
scroll to position [3886, 1107]
drag, startPoint x: 103, startPoint y: 47, endPoint x: 131, endPoint y: 47, distance: 28.1
click at [112, 47] on icon "holder" at bounding box center [110, 47] width 4 height 4
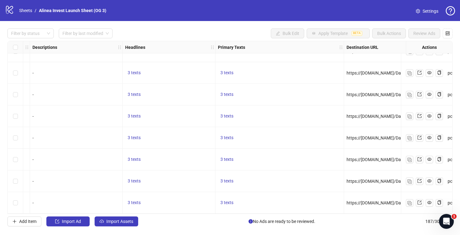
scroll to position [3886, 552]
click at [231, 158] on span "3 texts" at bounding box center [229, 159] width 13 height 5
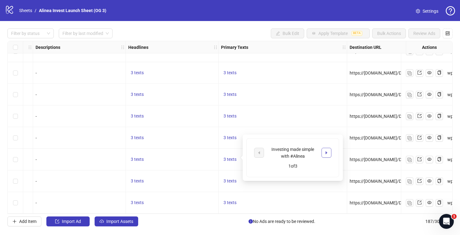
click at [323, 153] on button "button" at bounding box center [326, 153] width 10 height 10
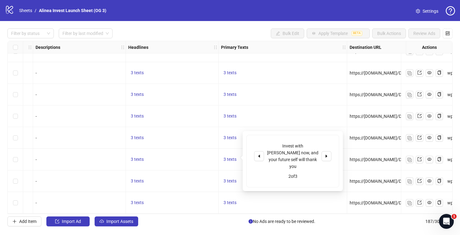
click at [297, 150] on div "Invest with [PERSON_NAME] now, and your future self will thank you" at bounding box center [292, 155] width 51 height 27
copy div "Invest with [PERSON_NAME] now, and your future self will thank you"
click at [325, 154] on icon "caret-right" at bounding box center [326, 156] width 4 height 4
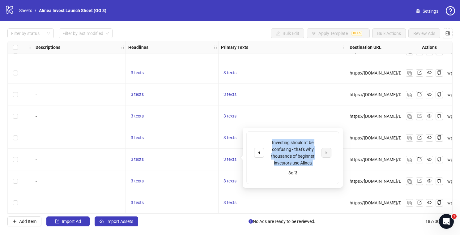
click at [298, 152] on div "Investing shouldn't be confusing - that's why thousands of beginner investors u…" at bounding box center [292, 152] width 51 height 27
click at [297, 151] on div "Investing shouldn't be confusing - that's why thousands of beginner investors u…" at bounding box center [292, 152] width 51 height 27
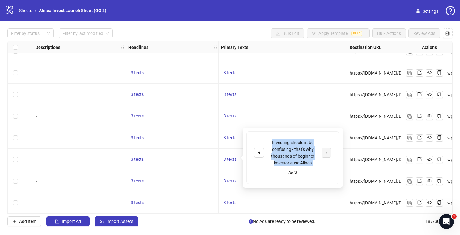
click at [297, 151] on div "Investing shouldn't be confusing - that's why thousands of beginner investors u…" at bounding box center [292, 152] width 51 height 27
